Goal: Transaction & Acquisition: Purchase product/service

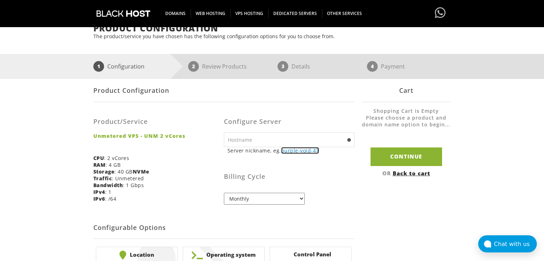
click at [303, 152] on link "purple-void-47" at bounding box center [300, 150] width 38 height 7
type input "purple-void-47"
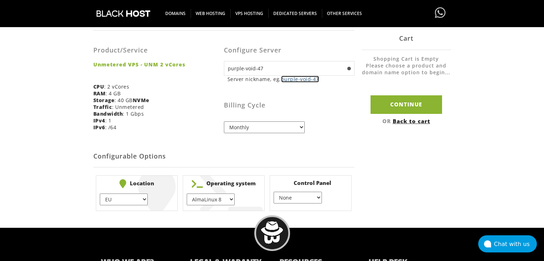
scroll to position [179, 0]
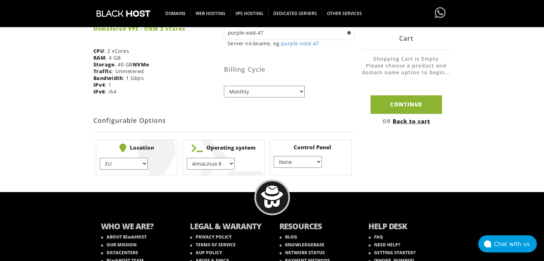
click at [131, 167] on select "EU } USA } London } Amsterdam } Vienna } Chicago }" at bounding box center [124, 164] width 48 height 12
click at [100, 158] on select "EU } USA } London } Amsterdam } Vienna } Chicago }" at bounding box center [124, 164] width 48 height 12
click at [216, 161] on select "AlmaLinux 8 } AlmaLinux 9 } AlmaLinux 10 } Rocky Linux 8 } Rocky Linux 9 } Cent…" at bounding box center [211, 164] width 48 height 12
select select "248"
click at [187, 158] on select "AlmaLinux 8 } AlmaLinux 9 } AlmaLinux 10 } Rocky Linux 8 } Rocky Linux 9 } Cent…" at bounding box center [211, 164] width 48 height 12
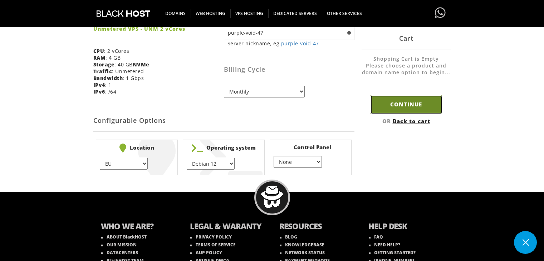
click at [419, 102] on input "Continue" at bounding box center [406, 104] width 72 height 18
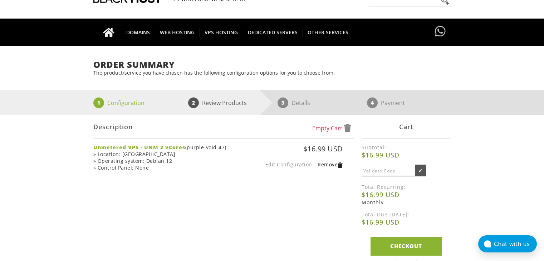
scroll to position [72, 0]
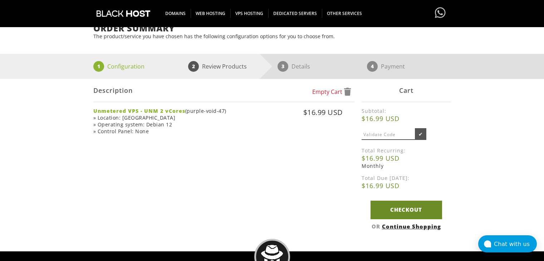
click at [404, 210] on link "Checkout" at bounding box center [406, 210] width 72 height 18
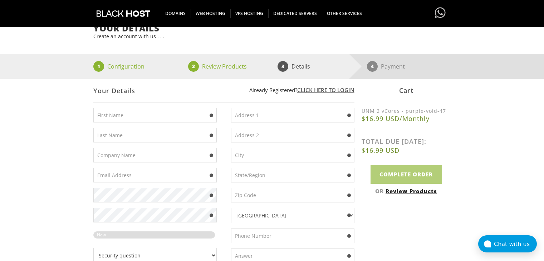
scroll to position [107, 0]
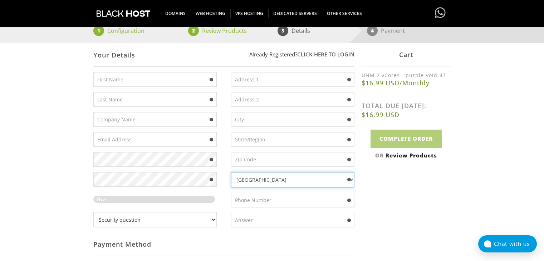
click at [251, 180] on select "Afghanistan Aland Islands Albania Algeria American Samoa Andorra Angola Anguill…" at bounding box center [292, 179] width 123 height 15
select select "DE"
click at [231, 172] on select "Afghanistan Aland Islands Albania Algeria American Samoa Andorra Angola Anguill…" at bounding box center [292, 179] width 123 height 15
click at [124, 138] on input "text" at bounding box center [154, 139] width 123 height 15
paste input "azkvrlwo.krzej@mail.com"
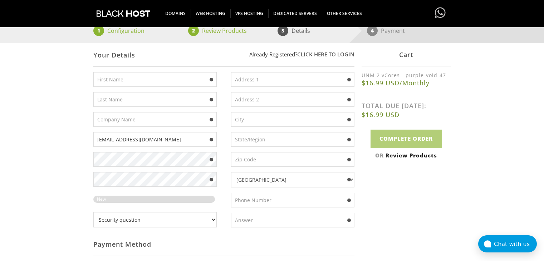
type input "azkvrlwo.krzej@mail.com"
click at [262, 142] on input "text" at bounding box center [292, 139] width 123 height 15
click at [121, 102] on input "text" at bounding box center [154, 99] width 123 height 15
click at [267, 85] on input "text" at bounding box center [292, 79] width 123 height 15
paste input "Marienfelder Chaussee 32C, 12349 Berlin"
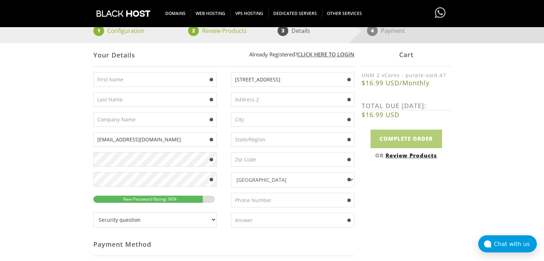
click at [309, 80] on input "Marienfelder Chaussee 32C, 12349 Berlin" at bounding box center [292, 79] width 123 height 15
type input "Marienfelder Chaussee 32C, Berlin"
click at [263, 159] on input "text" at bounding box center [292, 159] width 123 height 15
paste input "12349"
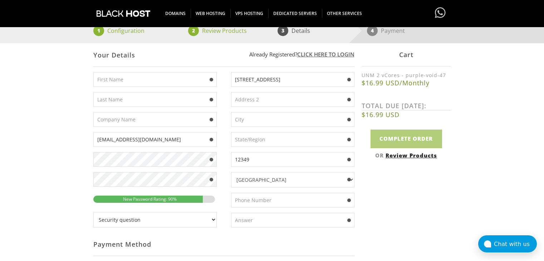
type input "12349"
click at [311, 83] on input "Marienfelder Chaussee 32C, Berlin" at bounding box center [292, 79] width 123 height 15
type input "Marienfelder Chaussee 32C,"
click at [265, 120] on input "text" at bounding box center [292, 119] width 123 height 15
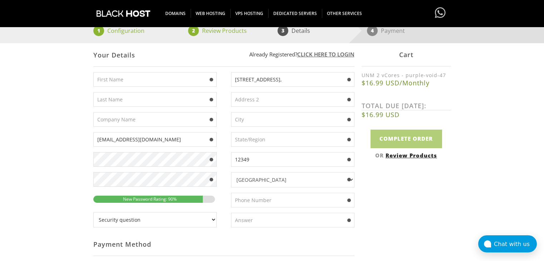
paste input "Berlin"
type input "Berlin"
click at [265, 141] on input "text" at bounding box center [292, 139] width 123 height 15
paste input "Berlin"
type input "Berlin"
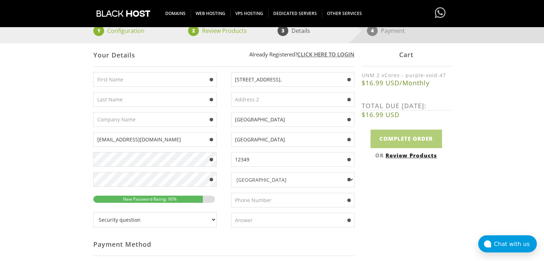
click at [308, 79] on input "Marienfelder Chaussee 32C," at bounding box center [292, 79] width 123 height 15
paste input "Jens"
type input "Marienfelder Chaussee 32CJens"
click at [131, 79] on input "text" at bounding box center [154, 79] width 123 height 15
click at [128, 71] on form "Already Registered? Click here to login Your Details azkvrlwo.krzej@mail.com" at bounding box center [223, 214] width 261 height 341
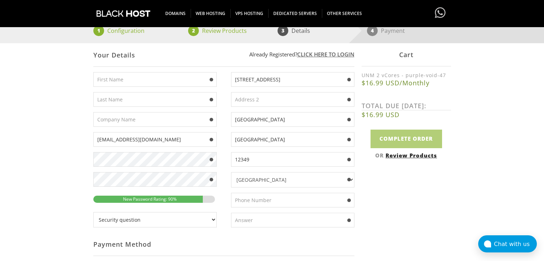
click at [125, 77] on input "text" at bounding box center [154, 79] width 123 height 15
paste input "Jens"
type input "Jens"
click at [324, 76] on input "Marienfelder Chaussee 32CJens" at bounding box center [292, 79] width 123 height 15
type input "Marienfelder Chaussee 32C"
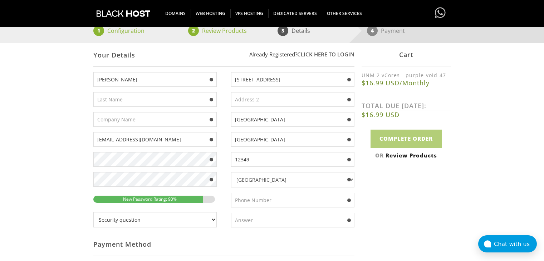
click at [123, 101] on input "text" at bounding box center [154, 99] width 123 height 15
paste input "Farber"
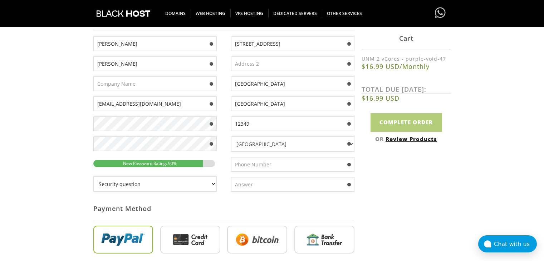
scroll to position [179, 0]
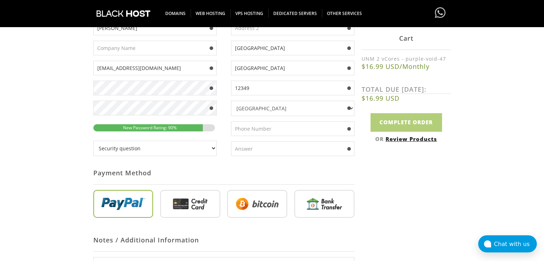
type input "Farber"
click at [261, 128] on input "text" at bounding box center [292, 129] width 123 height 15
paste input "01712118592"
type input "01712118524"
click at [180, 151] on select "Security question What's your favorite color? What is the first name of the per…" at bounding box center [154, 148] width 123 height 15
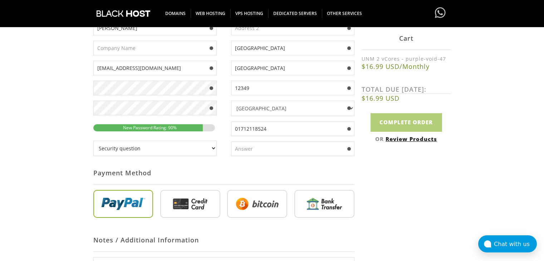
select select "1"
click at [93, 141] on select "Security question What's your favorite color? What is the first name of the per…" at bounding box center [154, 148] width 123 height 15
click at [262, 149] on input "text" at bounding box center [292, 149] width 123 height 15
type input "white"
click at [279, 198] on input "radio" at bounding box center [257, 206] width 60 height 28
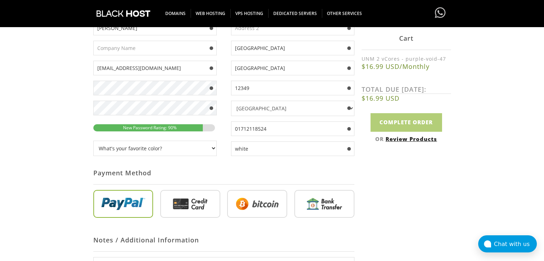
radio input "true"
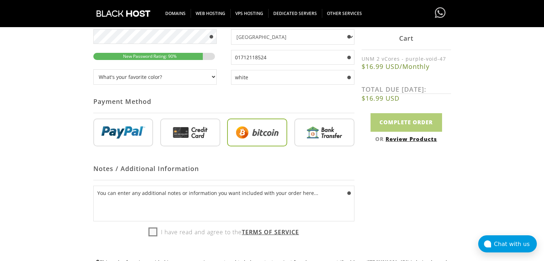
scroll to position [286, 0]
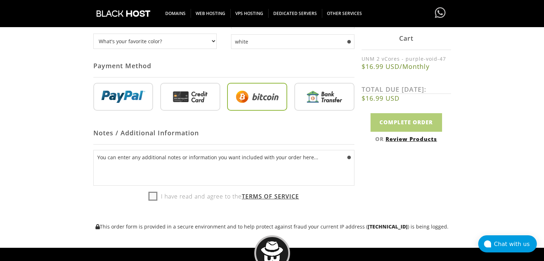
drag, startPoint x: 153, startPoint y: 195, endPoint x: 149, endPoint y: 196, distance: 4.1
click at [152, 195] on label "I have read and agree to the Terms of Service" at bounding box center [223, 196] width 151 height 11
checkbox input "true"
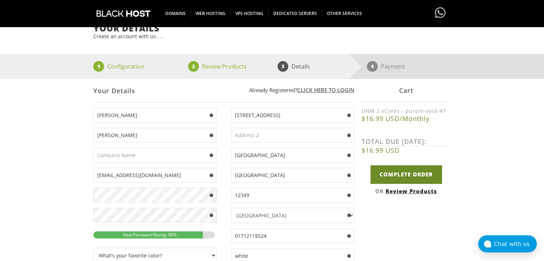
scroll to position [36, 0]
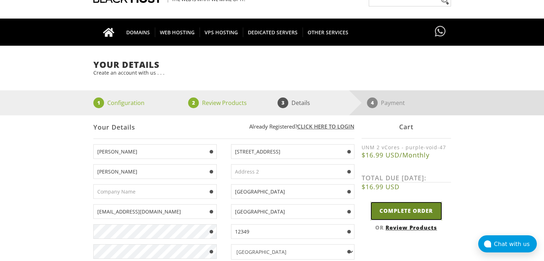
click at [397, 212] on input "Complete Order" at bounding box center [406, 211] width 72 height 18
type input "Please Wait..."
